Goal: Task Accomplishment & Management: Complete application form

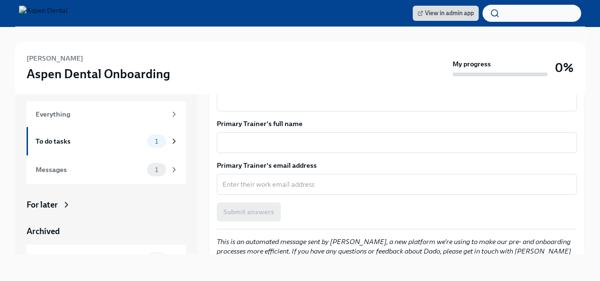
scroll to position [711, 0]
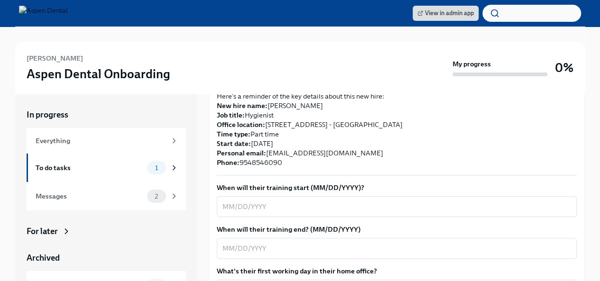
scroll to position [237, 0]
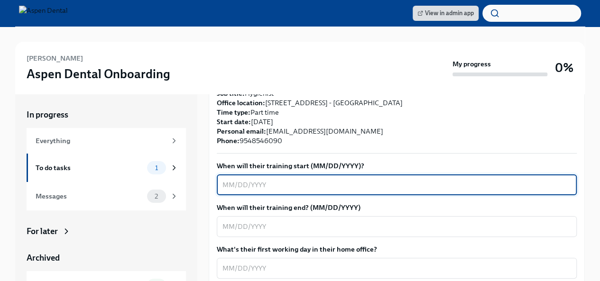
click at [247, 179] on textarea "When will their training start (MM/DD/YYYY)?" at bounding box center [396, 184] width 349 height 11
type textarea "9/3/25"
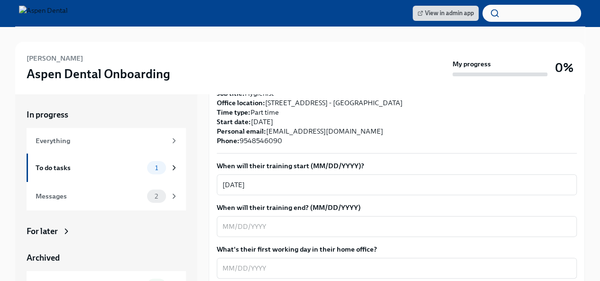
click at [230, 221] on textarea "When will their training end? (MM/DD/YYYY)" at bounding box center [396, 226] width 349 height 11
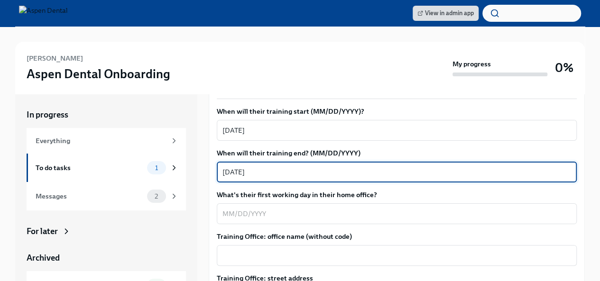
scroll to position [332, 0]
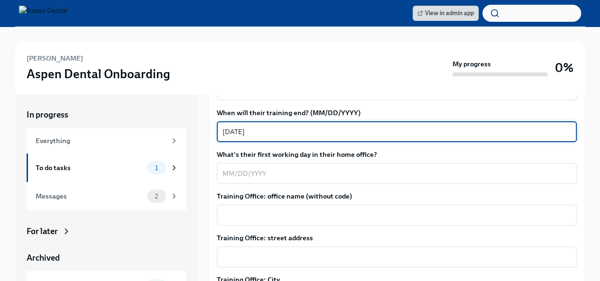
type textarea "9/12/25"
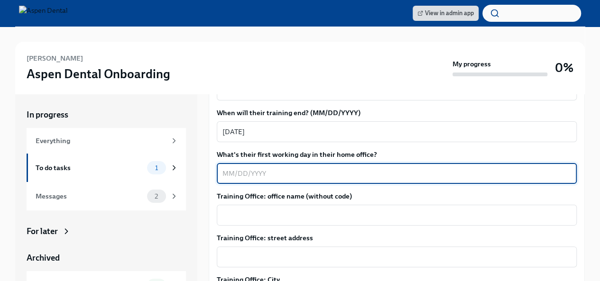
click at [238, 168] on textarea "What's their first working day in their home office?" at bounding box center [396, 173] width 349 height 11
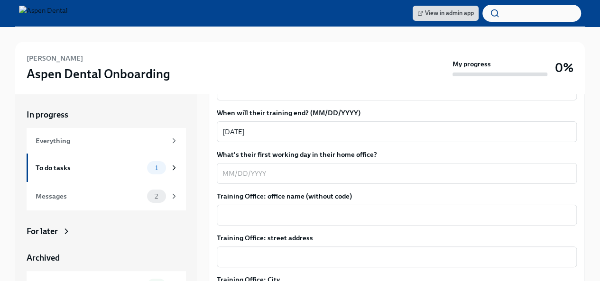
click at [231, 169] on textarea "What's their first working day in their home office?" at bounding box center [396, 173] width 349 height 11
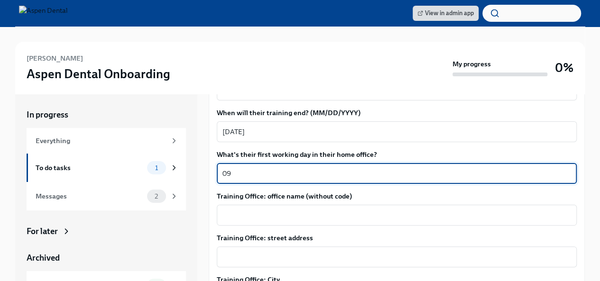
type textarea "0"
click at [230, 168] on textarea "9" at bounding box center [396, 173] width 349 height 11
type textarea "9/17/25"
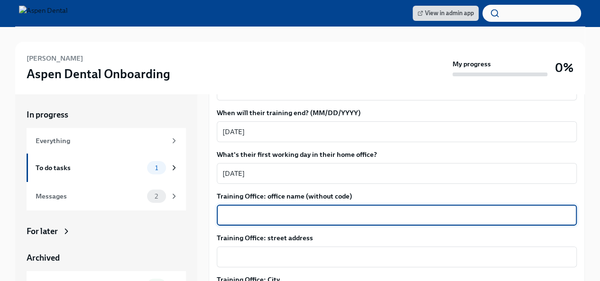
click at [255, 210] on textarea "Training Office: office name (without code)" at bounding box center [396, 215] width 349 height 11
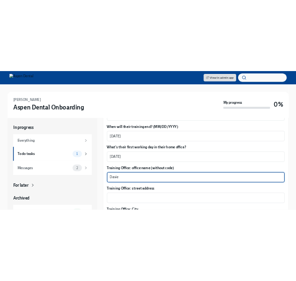
scroll to position [379, 0]
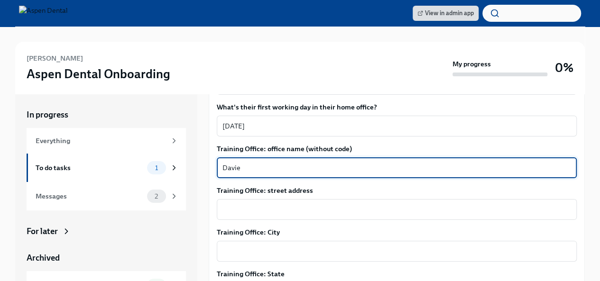
type textarea "Davie"
click at [234, 204] on textarea "Training Office: street address" at bounding box center [396, 209] width 349 height 11
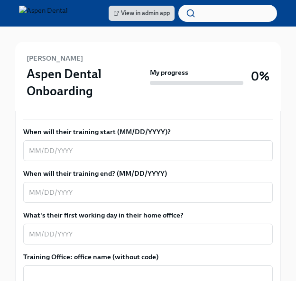
scroll to position [332, 0]
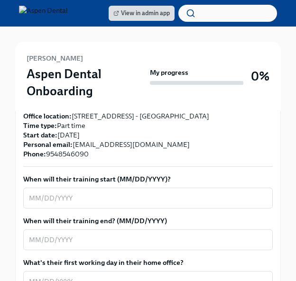
click at [61, 193] on textarea "When will their training start (MM/DD/YYYY)?" at bounding box center [148, 198] width 238 height 11
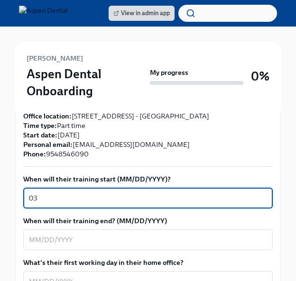
type textarea "0"
type textarea "9/3/25"
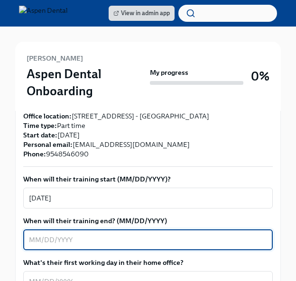
click at [40, 234] on textarea "When will their training end? (MM/DD/YYYY)" at bounding box center [148, 239] width 238 height 11
type textarea "9/12/25"
click at [34, 276] on textarea "What's their first working day in their home office?" at bounding box center [148, 281] width 238 height 11
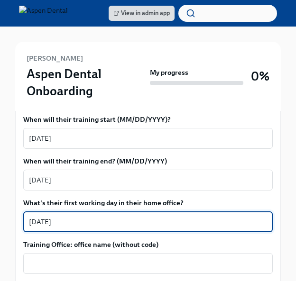
scroll to position [427, 0]
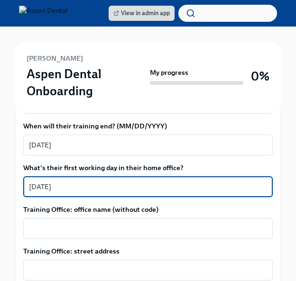
type textarea "9/17/25"
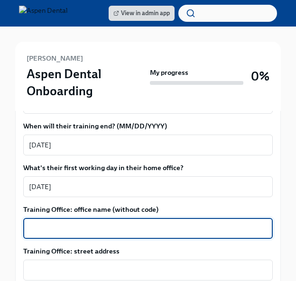
click at [81, 223] on textarea "Training Office: office name (without code)" at bounding box center [148, 228] width 238 height 11
type textarea "Davie"
click at [40, 260] on div "x ​" at bounding box center [148, 270] width 250 height 21
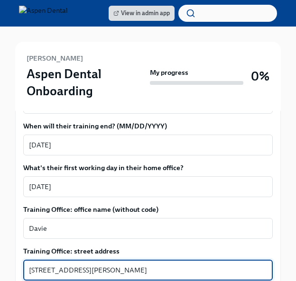
scroll to position [522, 0]
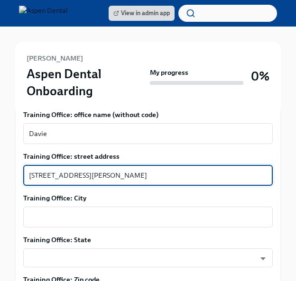
type textarea "2661 S University Dr, Davie, FL 33328"
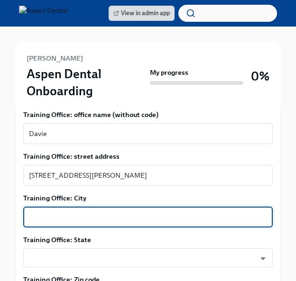
click at [49, 212] on textarea "Training Office: City" at bounding box center [148, 217] width 238 height 11
type textarea "Davie"
click at [53, 235] on body "View in admin app Victoria Medina Aspen Dental Onboarding My progress 0% 1 To d…" at bounding box center [148, 60] width 296 height 1164
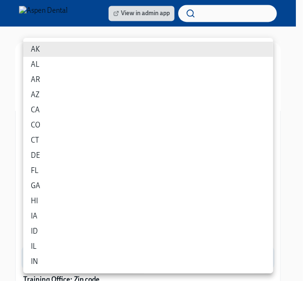
click at [37, 167] on li "FL" at bounding box center [148, 170] width 250 height 15
type input "p9EpWNeCF"
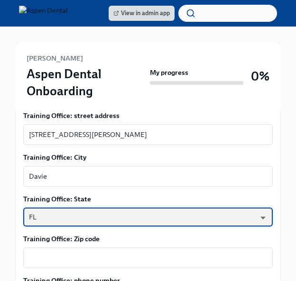
scroll to position [617, 0]
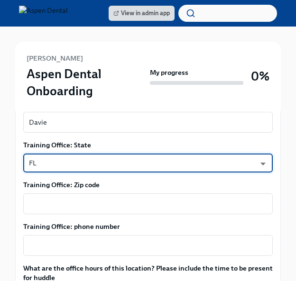
click at [76, 198] on textarea "Training Office: Zip code" at bounding box center [148, 203] width 238 height 11
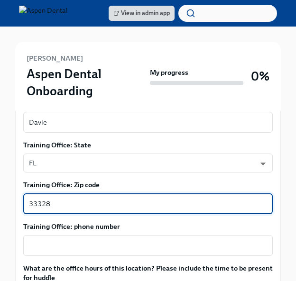
type textarea "33328"
click at [68, 240] on textarea "Training Office: phone number" at bounding box center [148, 245] width 238 height 11
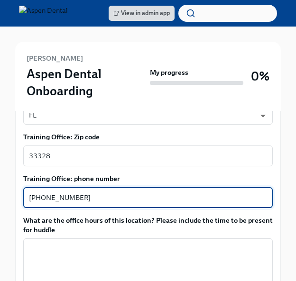
scroll to position [712, 0]
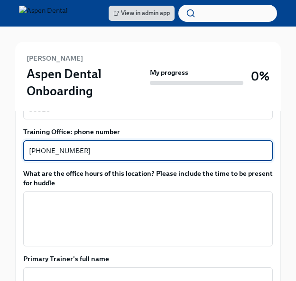
type textarea "754-228-3671"
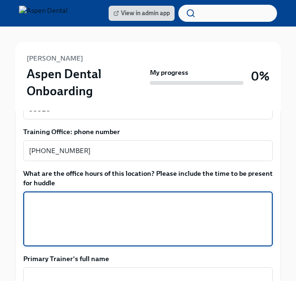
click at [79, 196] on textarea "What are the office hours of this location? Please include the time to be prese…" at bounding box center [148, 219] width 238 height 46
click at [38, 196] on textarea "What are the office hours of this location? Please include the time to be prese…" at bounding box center [148, 219] width 238 height 46
click at [69, 196] on textarea "Monday-Thurday 8am" at bounding box center [148, 219] width 238 height 46
click at [99, 196] on textarea "Monday-Thursday 8am" at bounding box center [148, 219] width 238 height 46
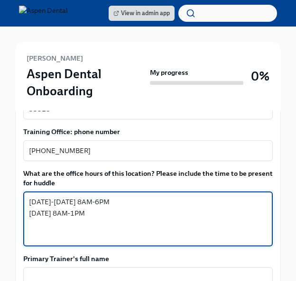
click at [47, 196] on textarea "Monday-Thursday 8AM-6PM Friday 8AM-1PM" at bounding box center [148, 219] width 238 height 46
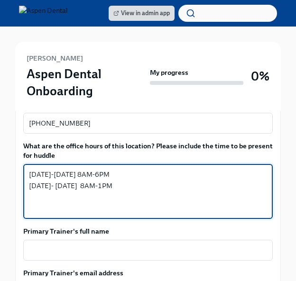
scroll to position [759, 0]
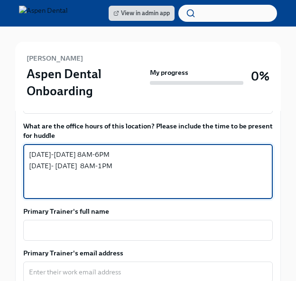
type textarea "Monday-Thursday 8AM-6PM Friday- Saturday 8AM-1PM"
click at [67, 225] on textarea "Primary Trainer's full name" at bounding box center [148, 230] width 238 height 11
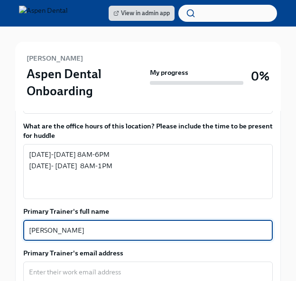
type textarea "Brianna Bertrand"
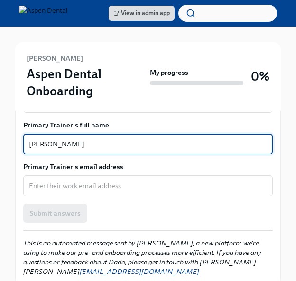
scroll to position [854, 0]
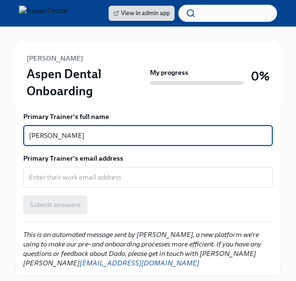
click at [102, 172] on textarea "Primary Trainer's email address" at bounding box center [148, 177] width 238 height 11
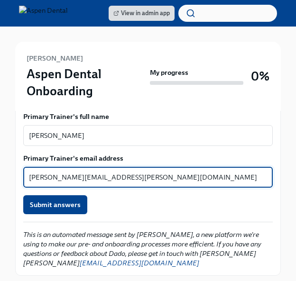
type textarea "brianna.bertrand@aspendental.com"
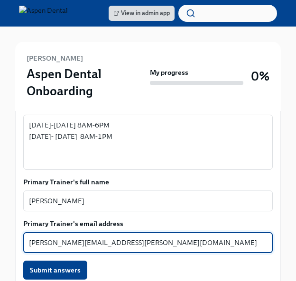
scroll to position [806, 0]
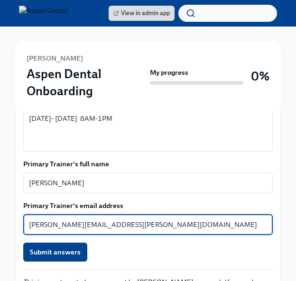
click at [61, 248] on span "Submit answers" at bounding box center [55, 252] width 51 height 9
